Goal: Task Accomplishment & Management: Manage account settings

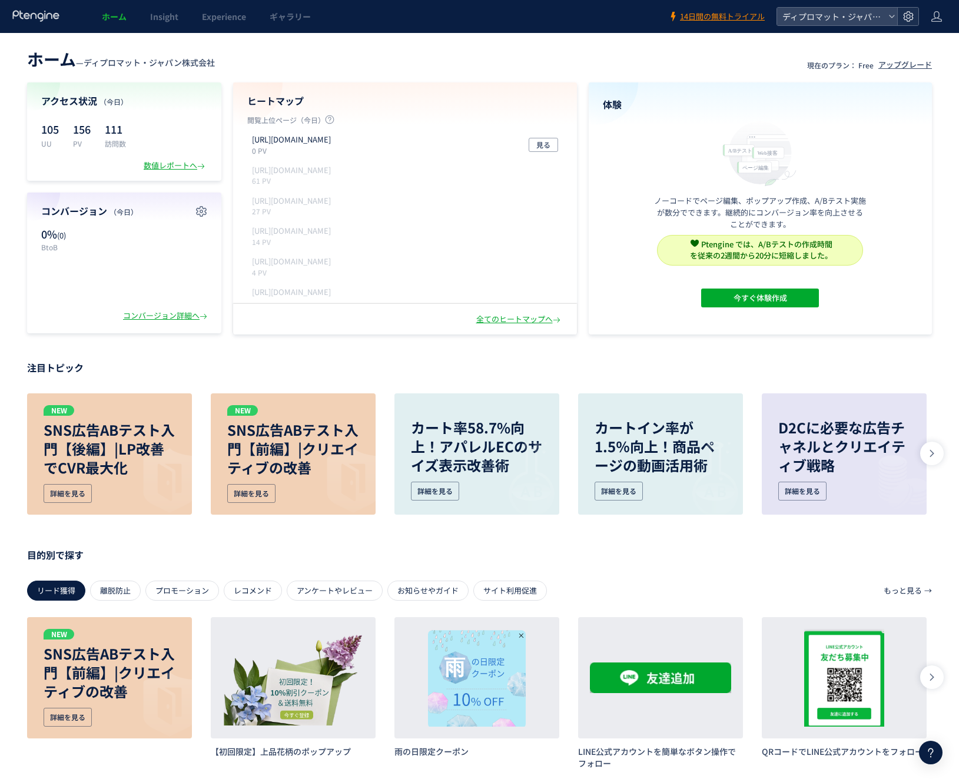
click at [904, 21] on icon at bounding box center [909, 17] width 12 height 12
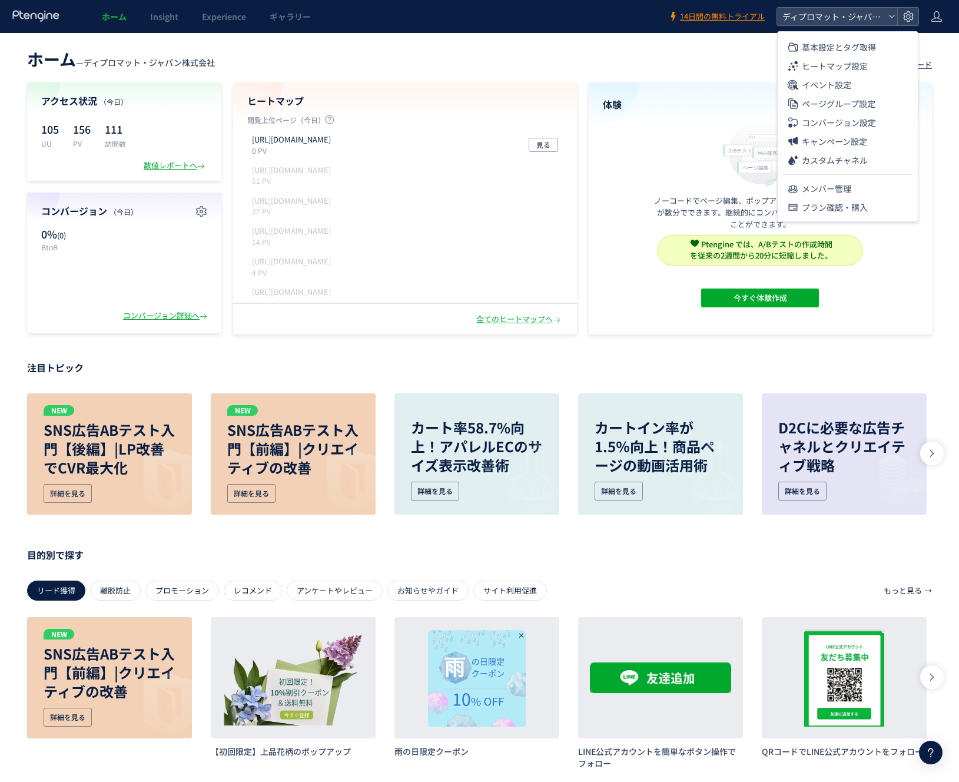
click at [495, 26] on div "ホーム Insight Experience ギャラリー" at bounding box center [334, 16] width 668 height 33
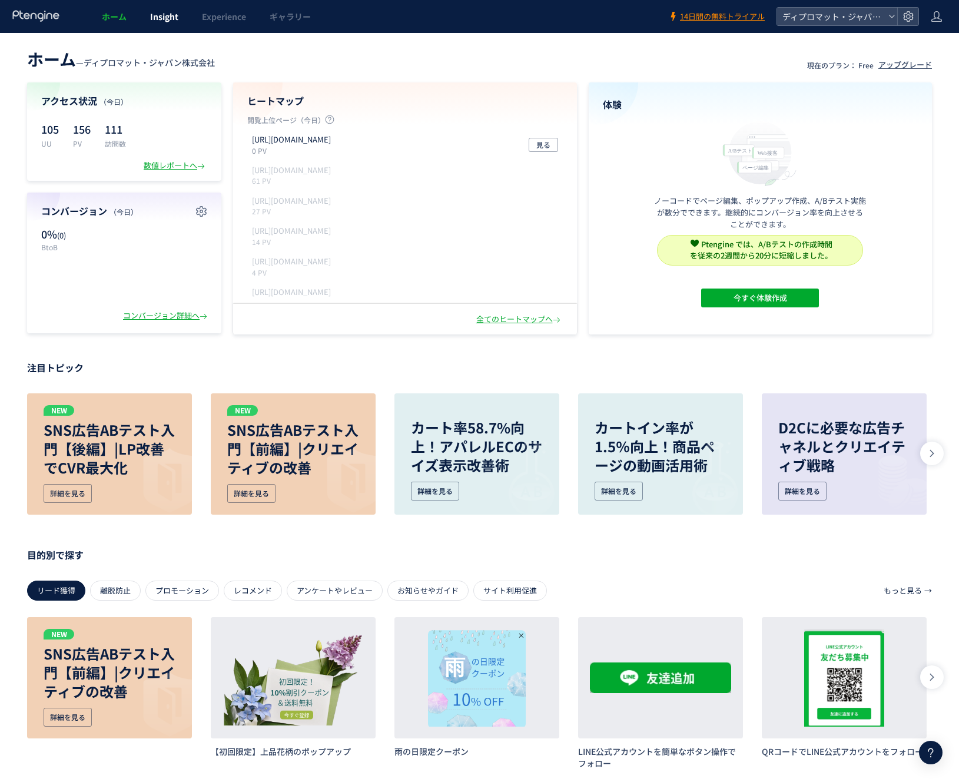
click at [166, 32] on link "Insight" at bounding box center [164, 16] width 52 height 33
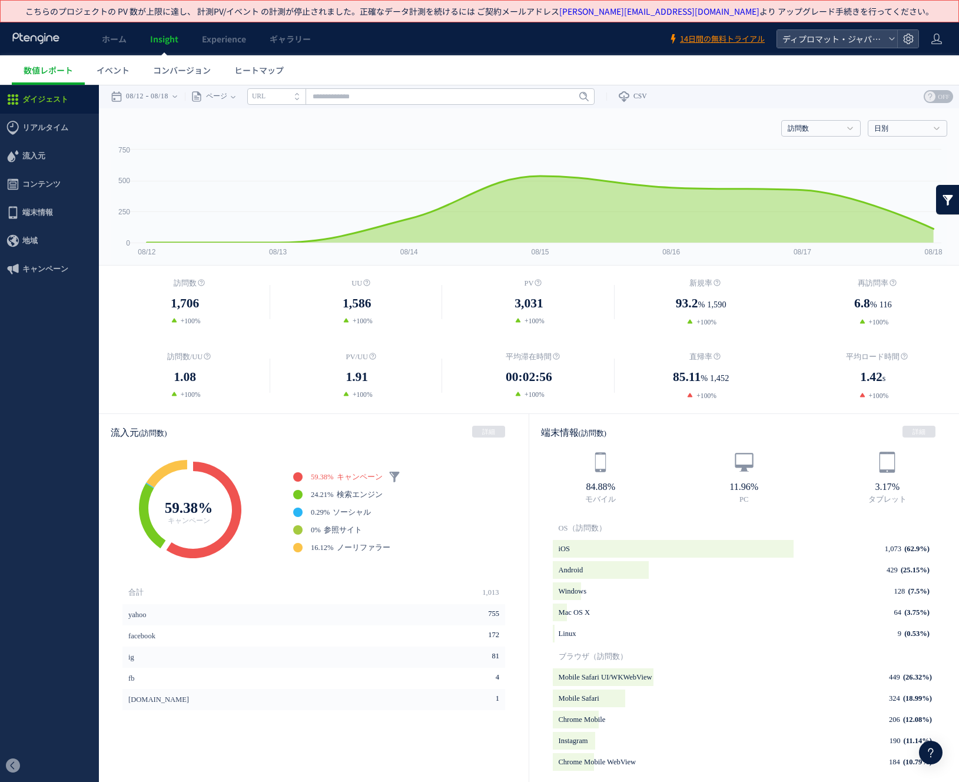
click at [531, 311] on span "3,031" at bounding box center [529, 303] width 28 height 19
click at [904, 44] on icon at bounding box center [909, 39] width 12 height 12
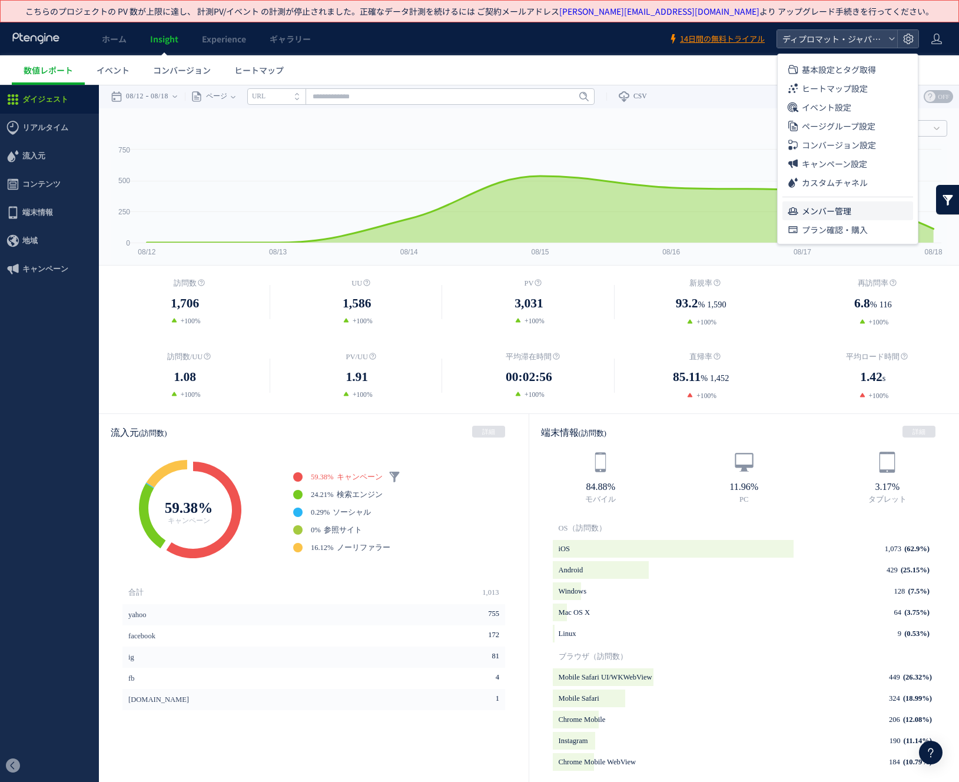
click at [844, 218] on span "メンバー管理" at bounding box center [826, 210] width 49 height 19
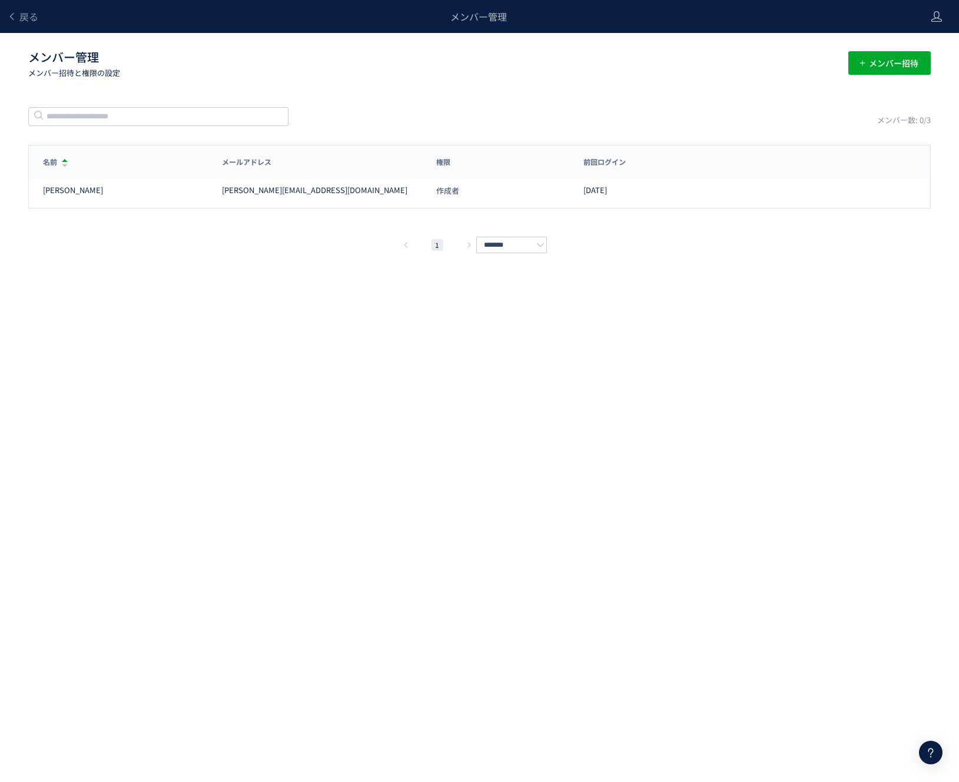
click at [372, 315] on div "戻る メンバー管理 メンバー管理 メンバー招待と権限の設定 メンバー招待 メンバー数: 0/3 名前 メールアドレス 権限 前回ログイン 名前 メールアドレス…" at bounding box center [479, 373] width 959 height 747
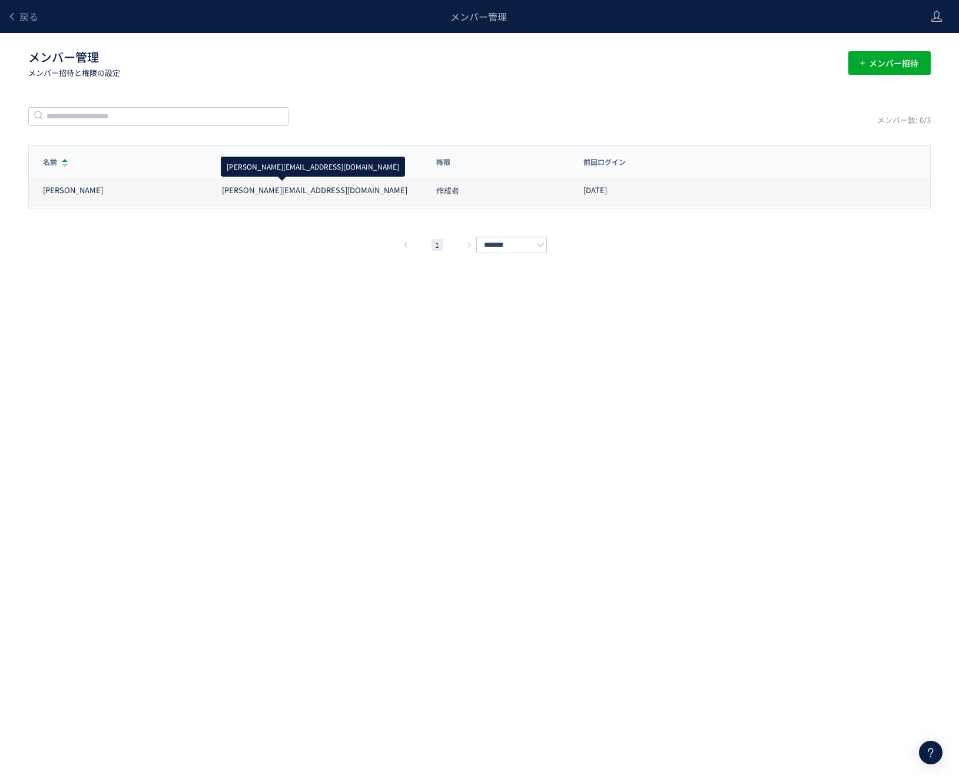
click at [255, 191] on div "[PERSON_NAME][EMAIL_ADDRESS][DOMAIN_NAME]" at bounding box center [315, 190] width 186 height 11
copy div "[PERSON_NAME][EMAIL_ADDRESS][DOMAIN_NAME]"
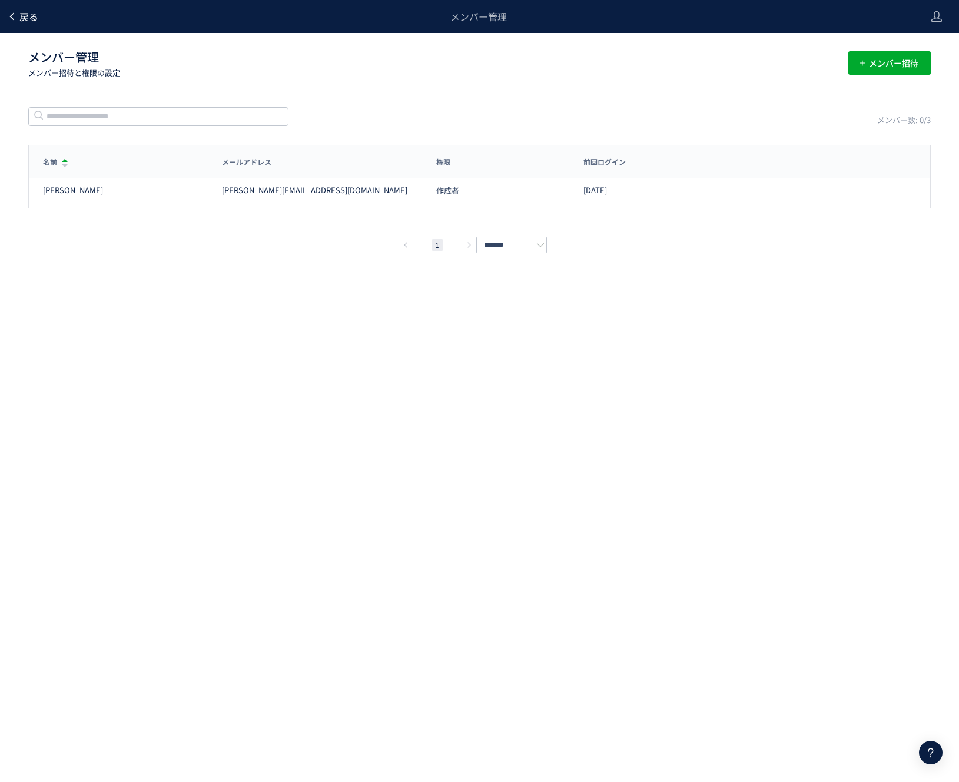
click at [21, 23] on div "戻る" at bounding box center [22, 16] width 31 height 33
click at [22, 17] on span "戻る" at bounding box center [28, 16] width 19 height 14
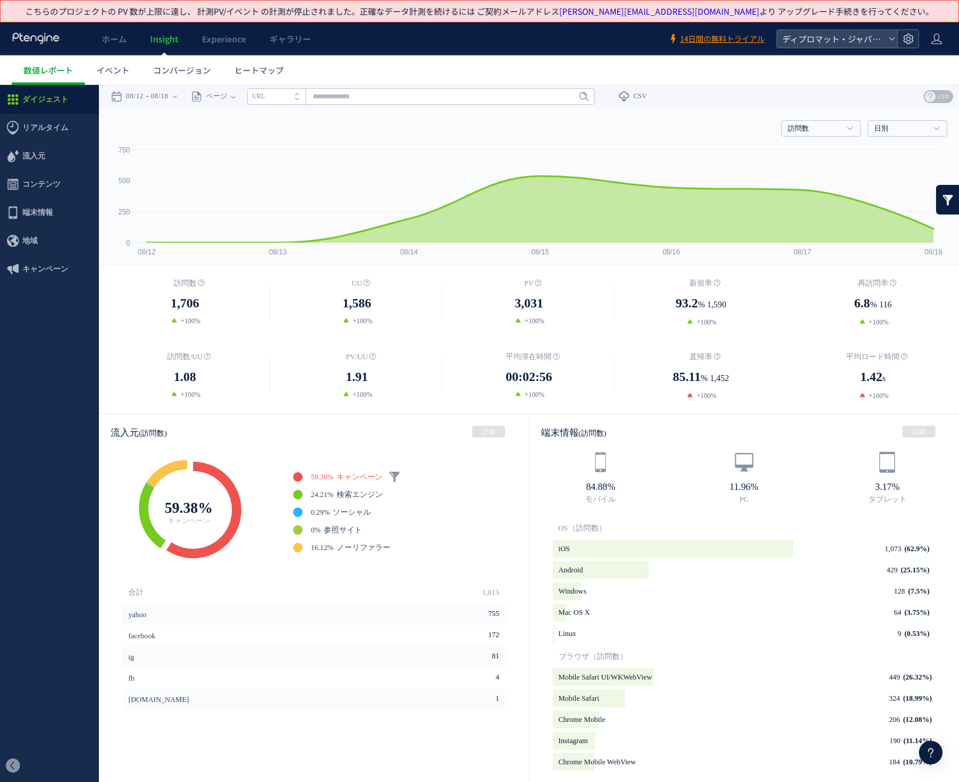
click at [908, 40] on icon at bounding box center [909, 39] width 12 height 12
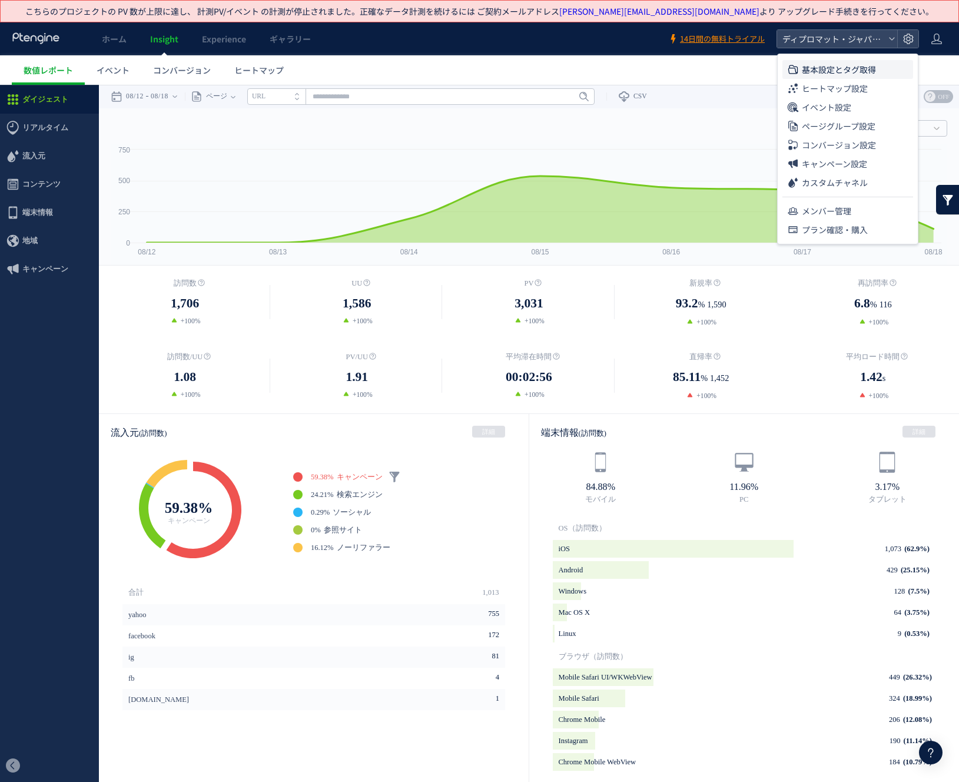
click at [859, 73] on span "基本設定とタグ取得" at bounding box center [839, 69] width 74 height 19
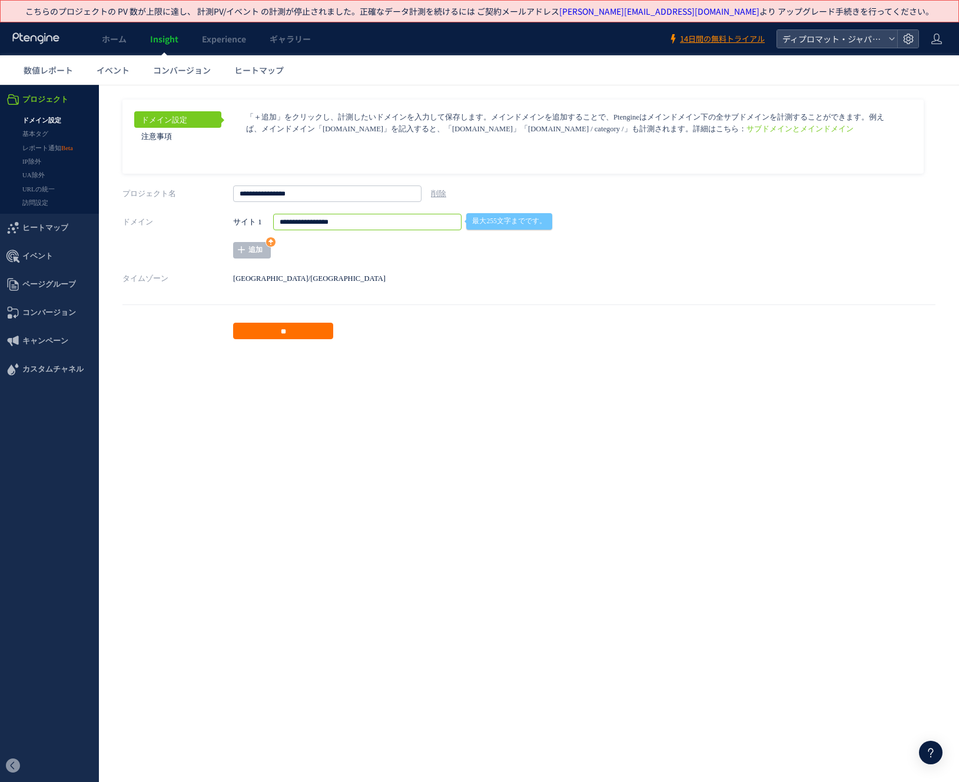
click at [364, 228] on input "**********" at bounding box center [367, 222] width 188 height 16
